Goal: Complete application form

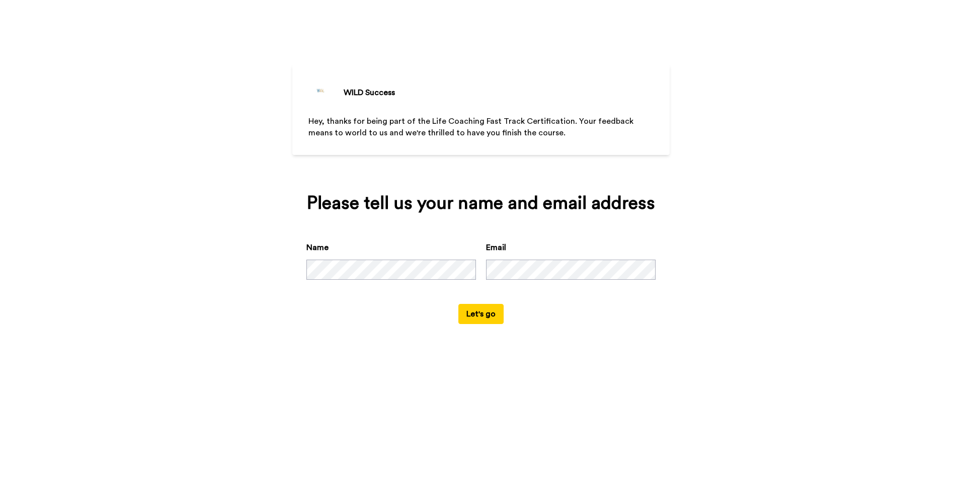
click at [490, 315] on button "Let's go" at bounding box center [480, 314] width 45 height 20
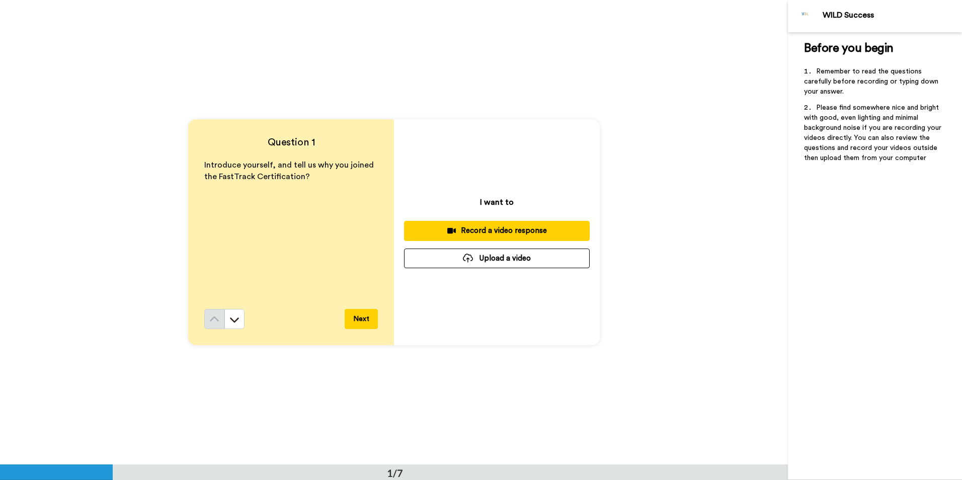
click at [363, 312] on button "Next" at bounding box center [361, 319] width 33 height 20
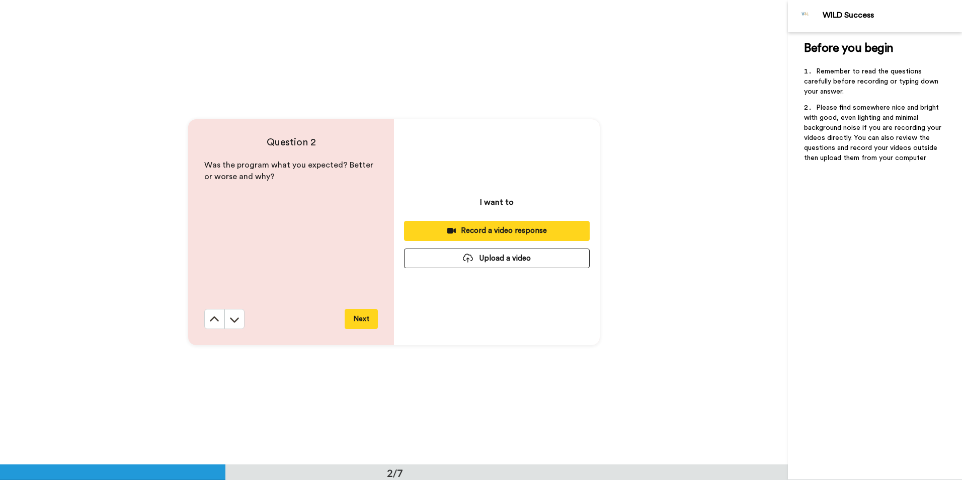
scroll to position [465, 0]
click at [363, 312] on button "Next" at bounding box center [361, 318] width 33 height 20
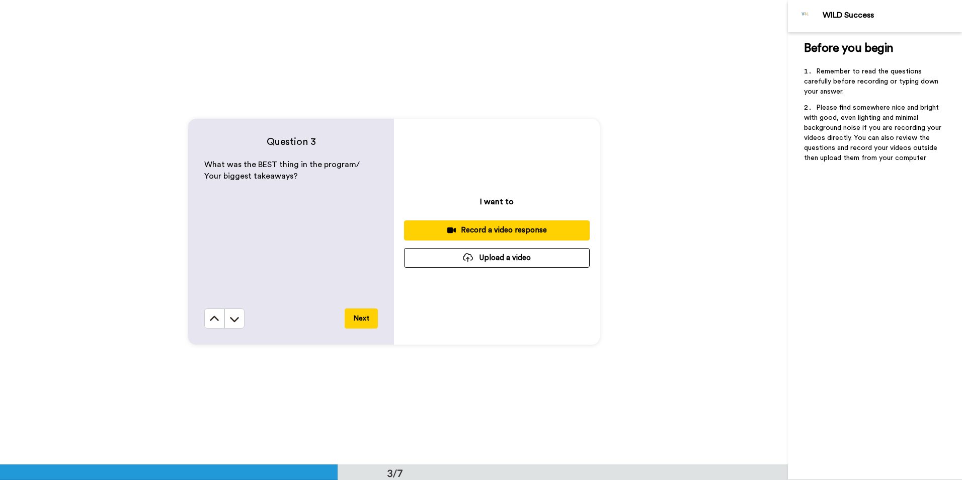
click at [363, 312] on button "Next" at bounding box center [361, 318] width 33 height 20
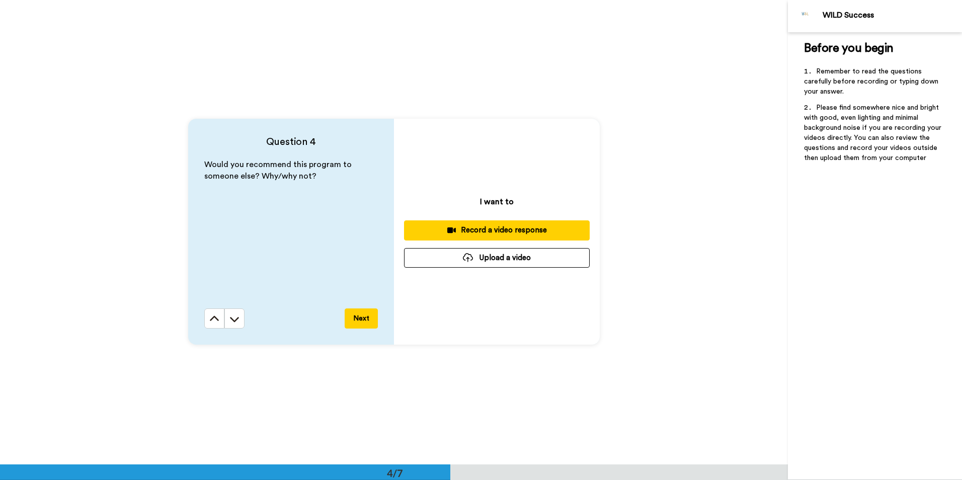
click at [363, 313] on button "Next" at bounding box center [361, 318] width 33 height 20
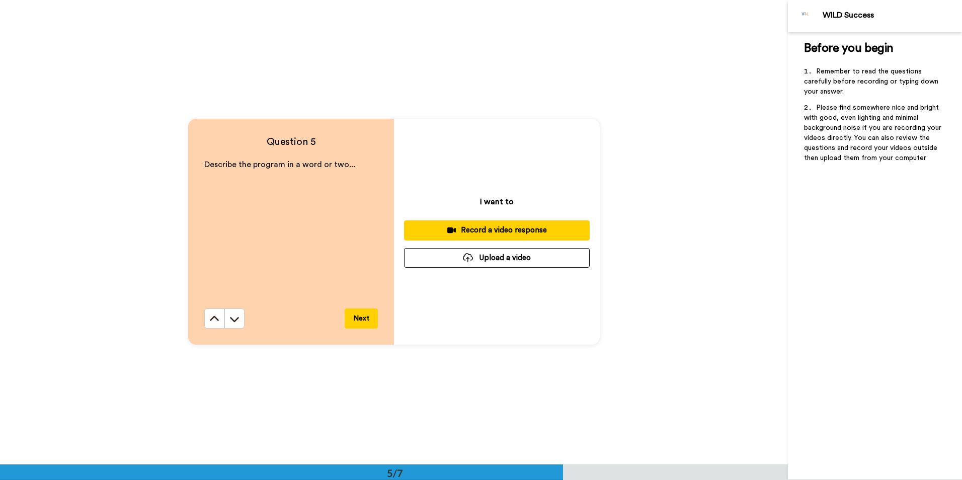
click at [363, 315] on button "Next" at bounding box center [361, 318] width 33 height 20
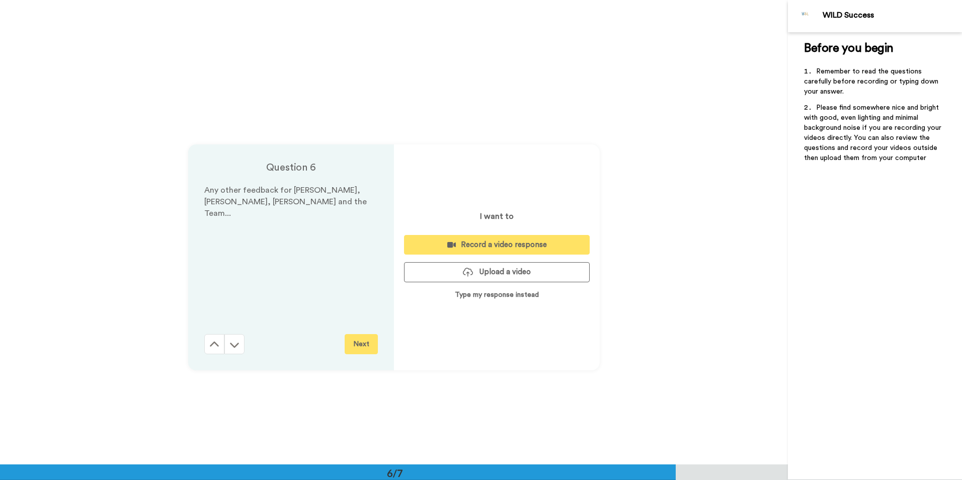
scroll to position [2323, 0]
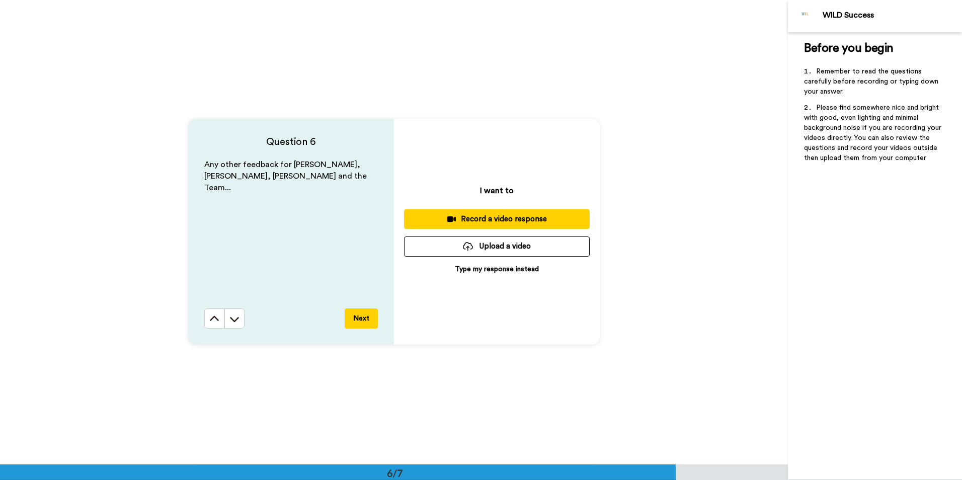
click at [363, 315] on button "Next" at bounding box center [361, 318] width 33 height 20
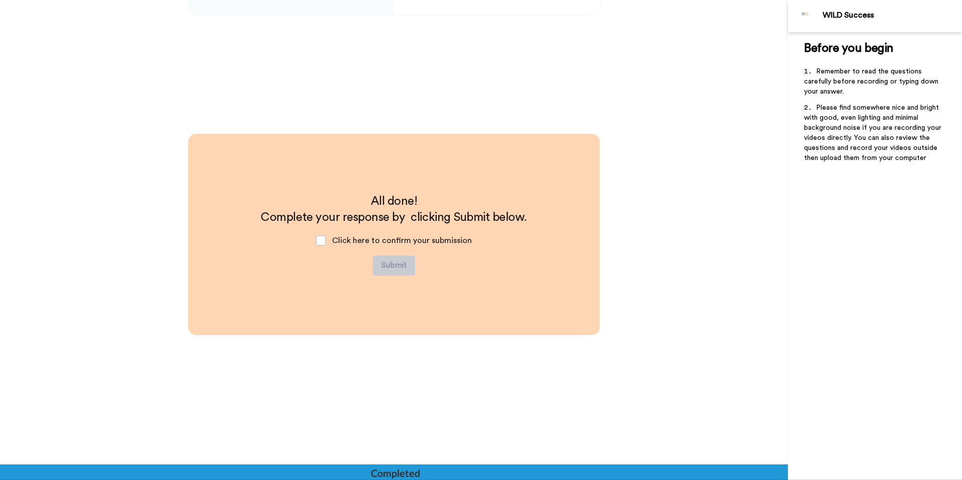
scroll to position [2655, 0]
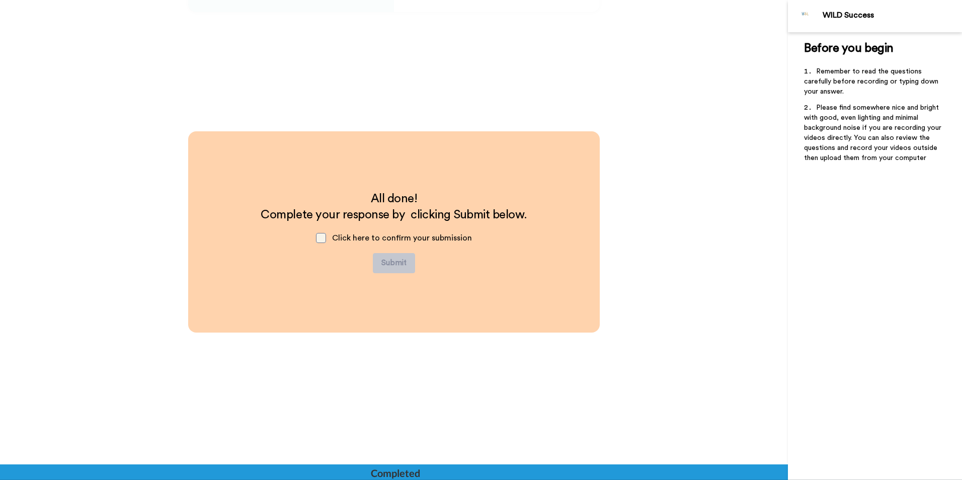
click at [324, 241] on span at bounding box center [321, 238] width 10 height 10
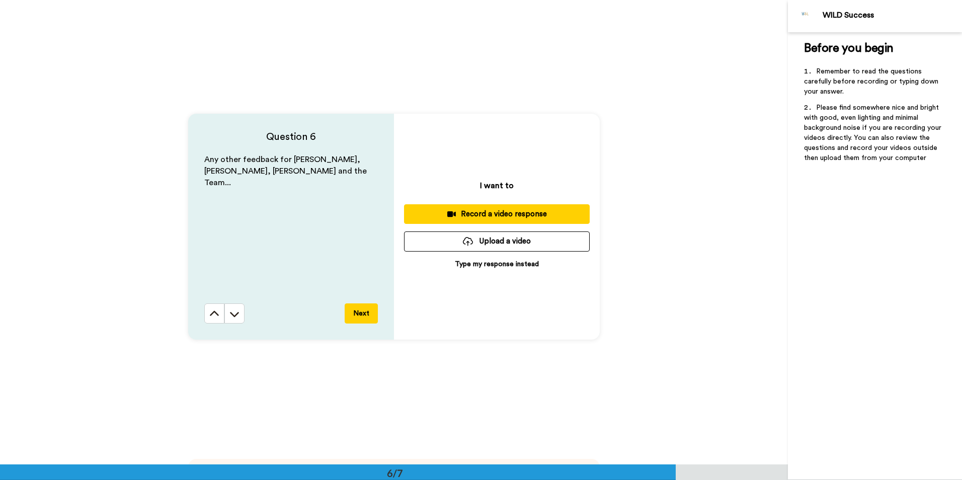
scroll to position [2284, 0]
